Goal: Task Accomplishment & Management: Manage account settings

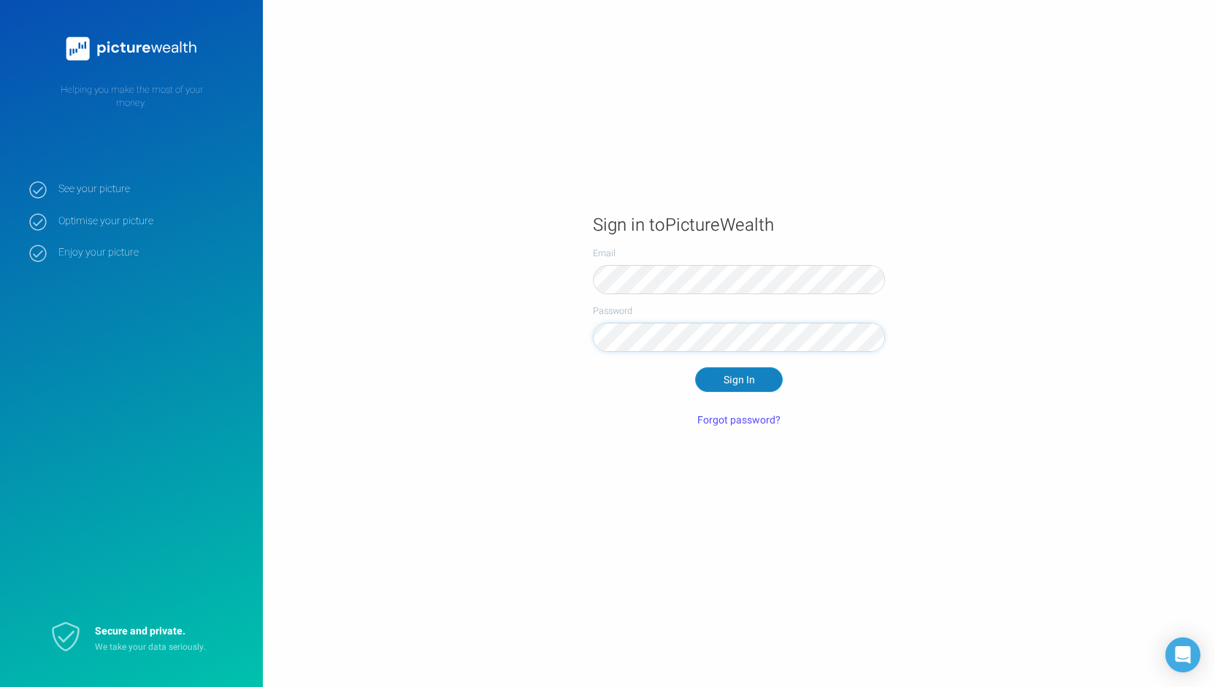
click at [755, 386] on button "Sign In" at bounding box center [739, 379] width 88 height 25
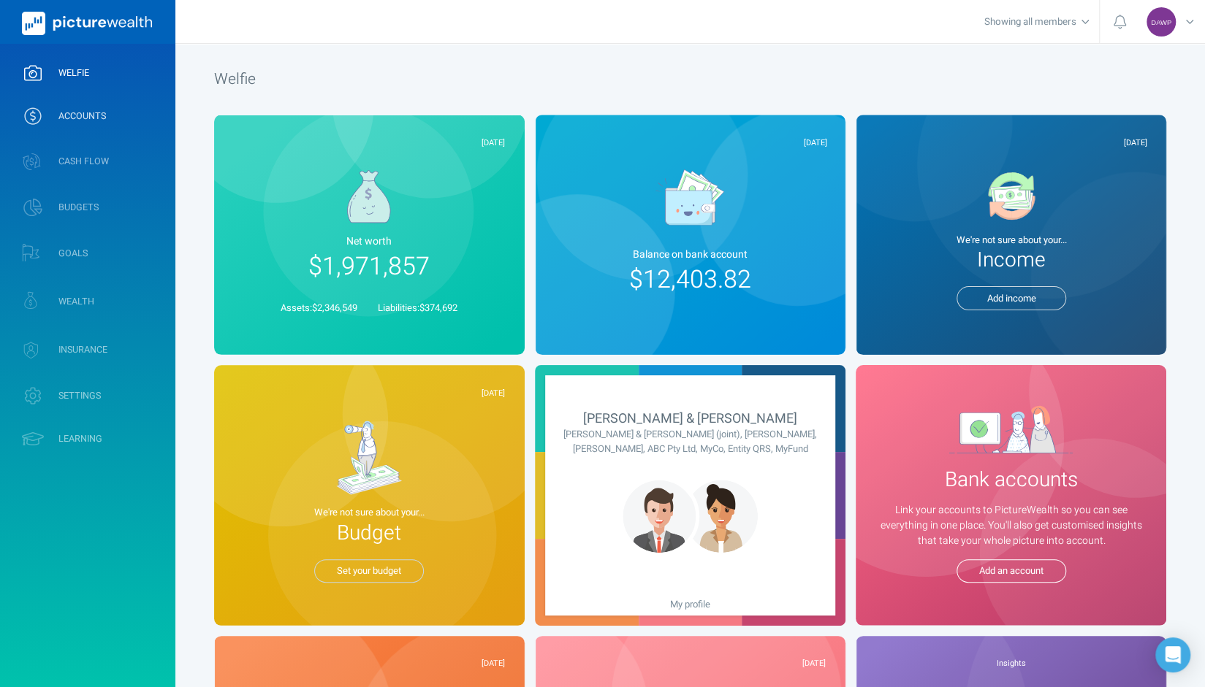
click at [96, 113] on span "ACCOUNTS" at bounding box center [81, 116] width 47 height 12
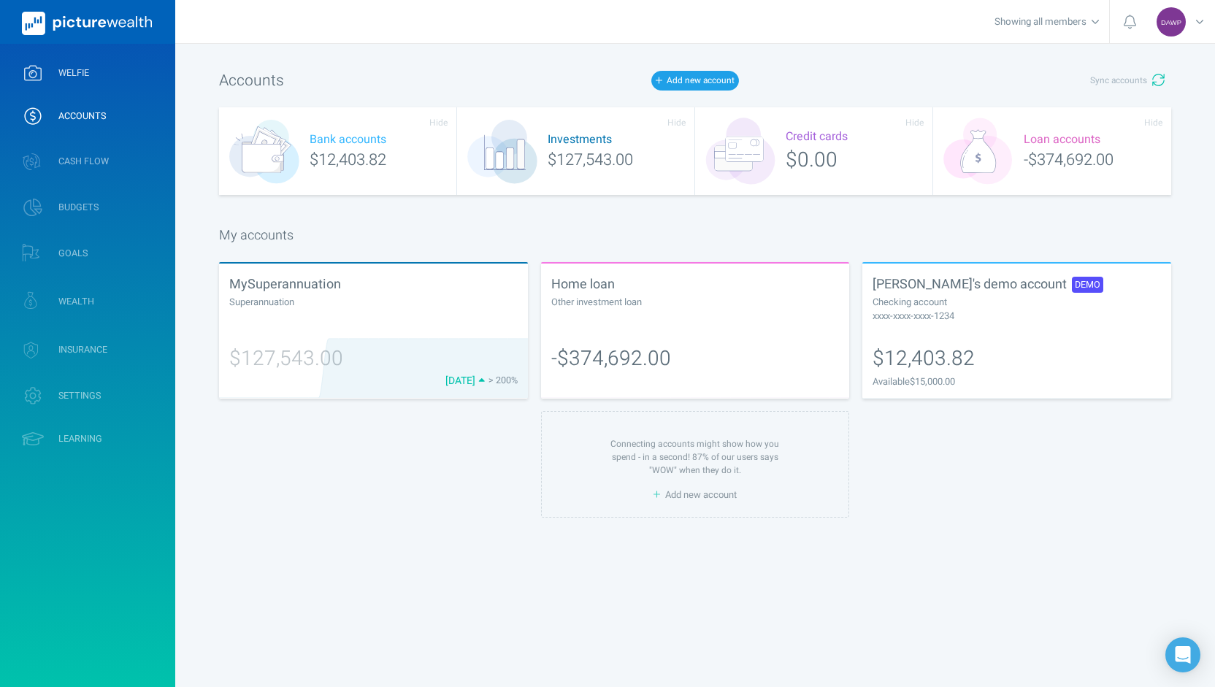
click at [80, 67] on span "WELFIE" at bounding box center [73, 73] width 31 height 12
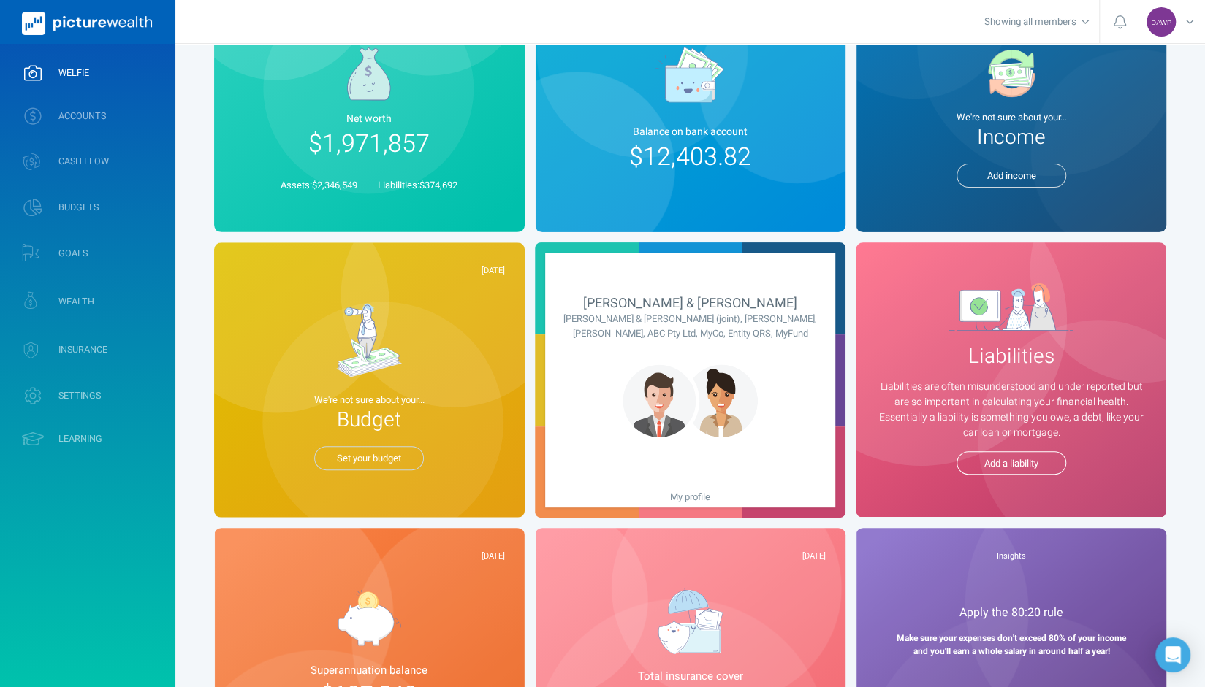
scroll to position [83, 0]
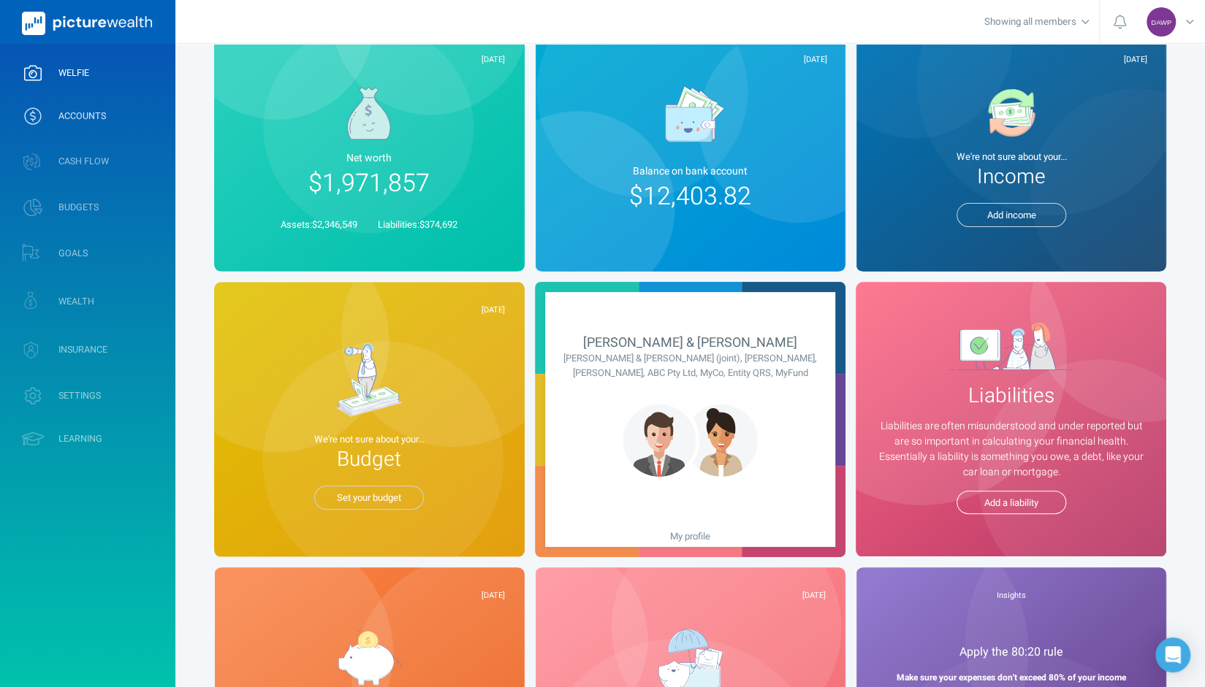
click at [93, 119] on span "ACCOUNTS" at bounding box center [81, 116] width 47 height 12
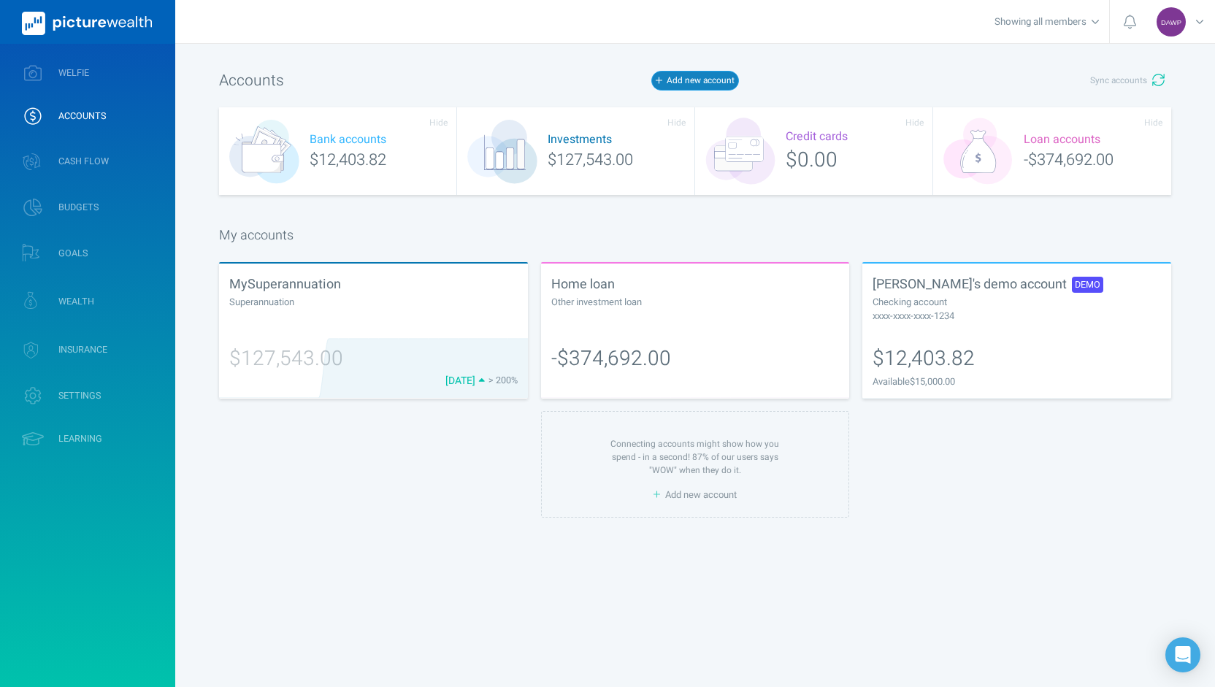
click at [684, 87] on button "Add new account" at bounding box center [696, 80] width 88 height 19
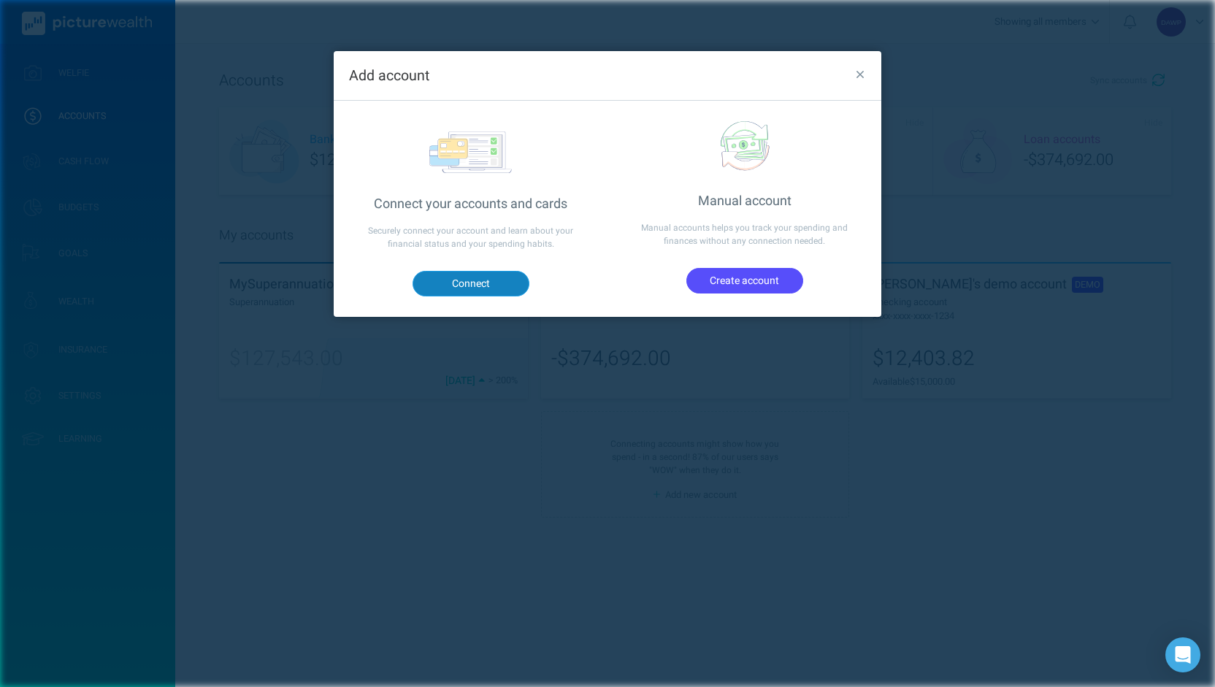
click at [458, 278] on button "Connect" at bounding box center [471, 283] width 117 height 25
